Goal: Find specific page/section: Locate a particular part of the current website

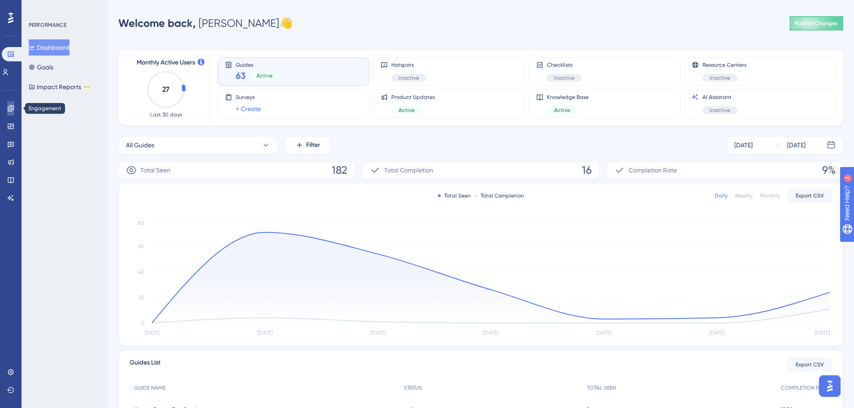
click at [14, 108] on link at bounding box center [10, 108] width 7 height 14
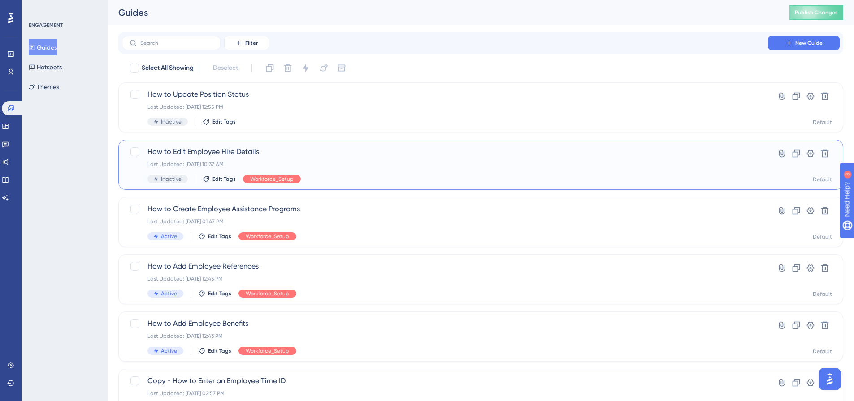
click at [230, 149] on span "How to Edit Employee Hire Details" at bounding box center [444, 152] width 595 height 11
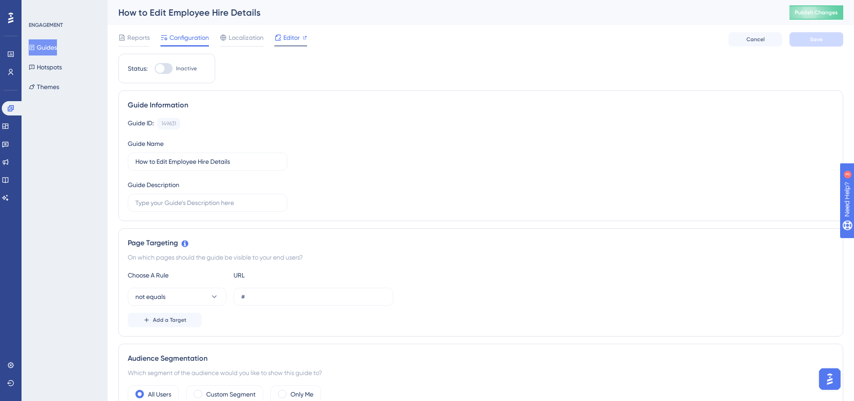
click at [289, 37] on span "Editor" at bounding box center [291, 37] width 17 height 11
